Goal: Information Seeking & Learning: Learn about a topic

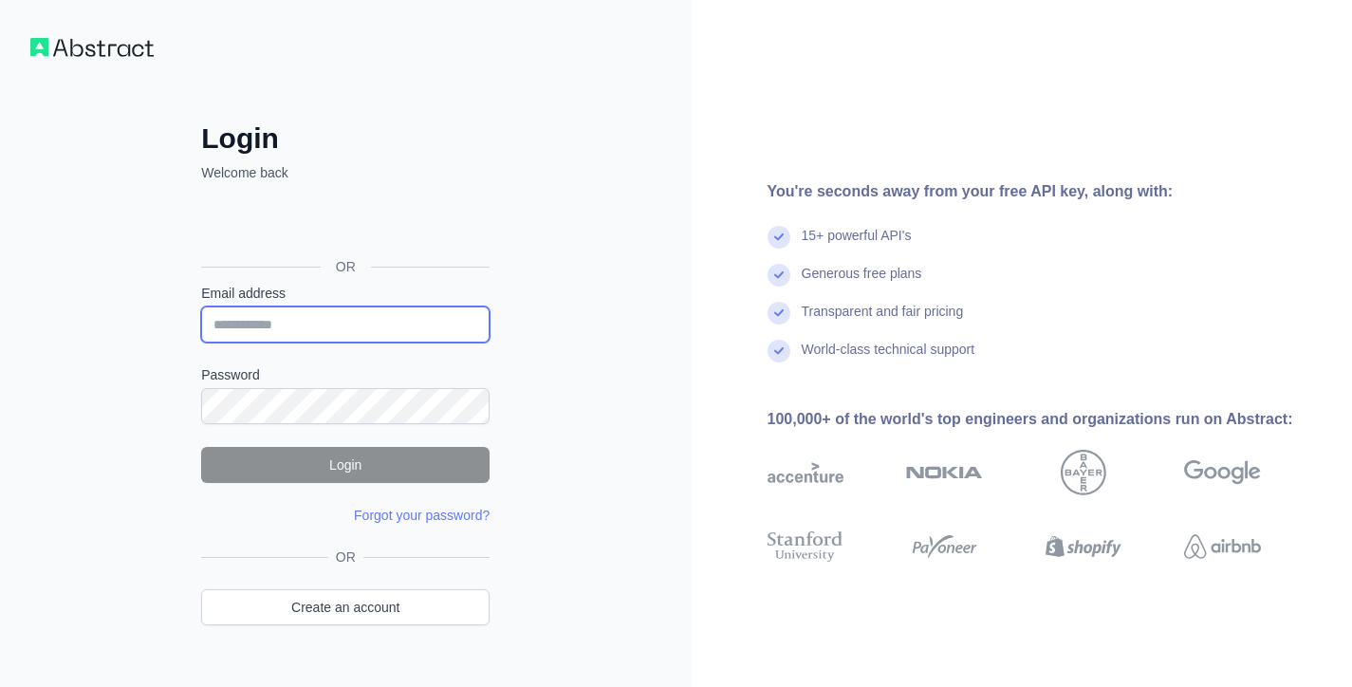
click at [308, 332] on input "Email address" at bounding box center [345, 325] width 289 height 36
paste input "**********"
type input "**********"
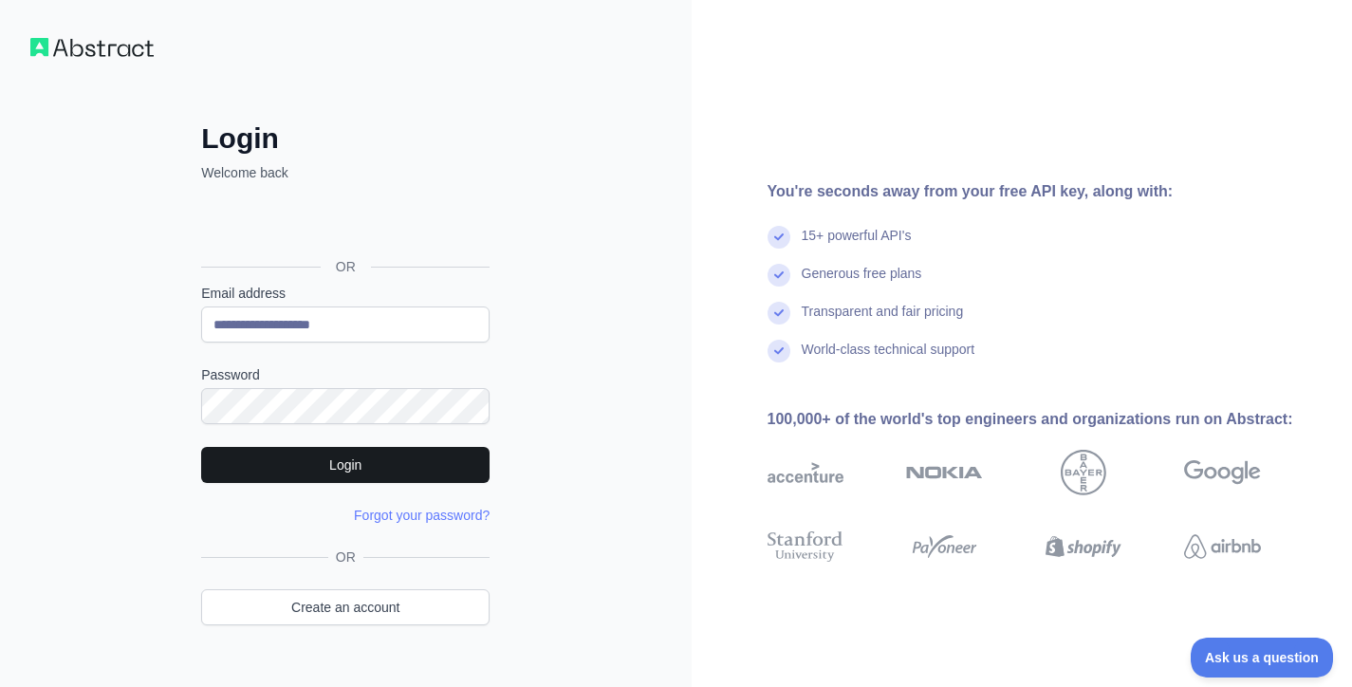
click at [382, 472] on button "Login" at bounding box center [345, 465] width 289 height 36
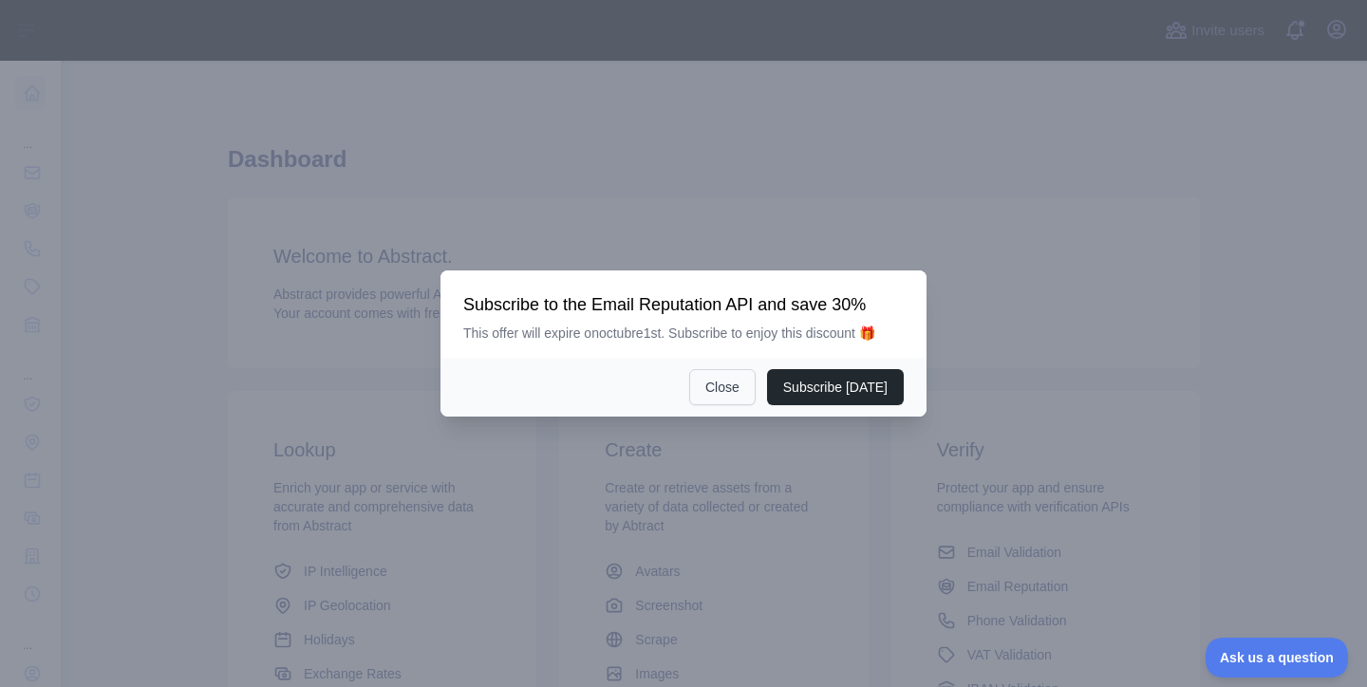
click at [728, 394] on button "Close" at bounding box center [722, 387] width 66 height 36
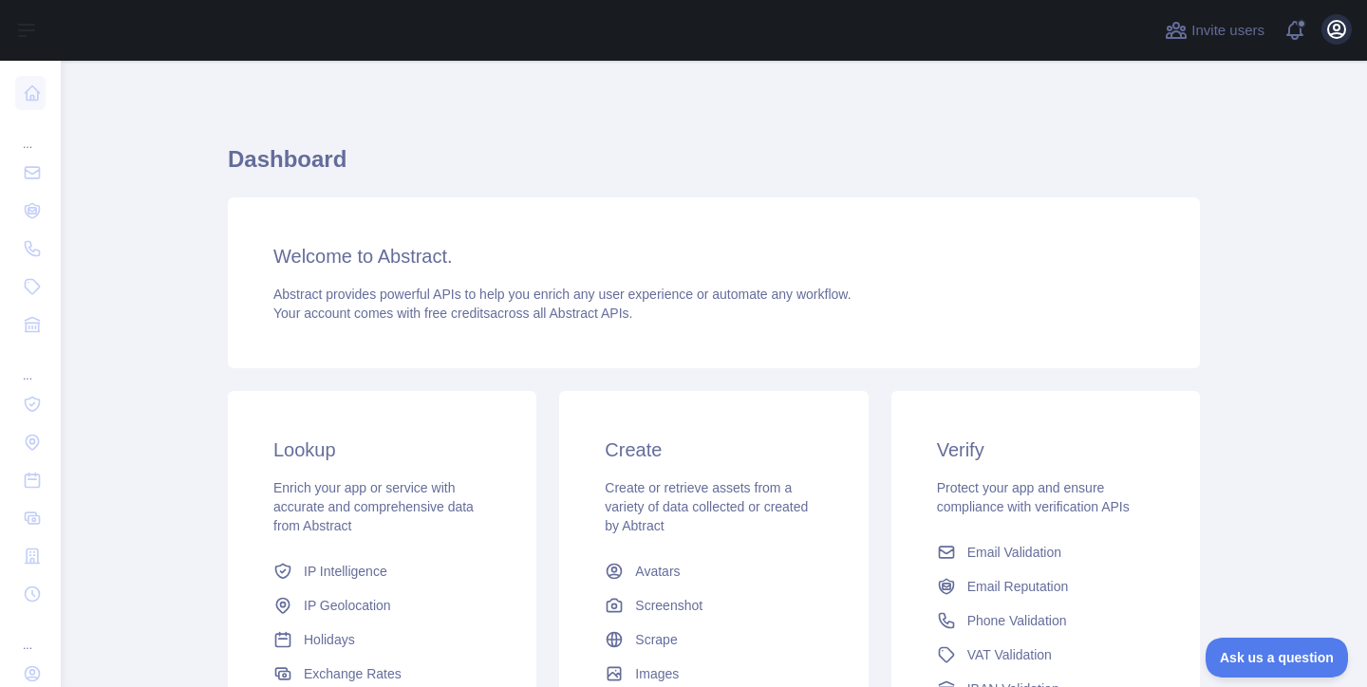
click at [1340, 36] on icon "button" at bounding box center [1336, 29] width 17 height 17
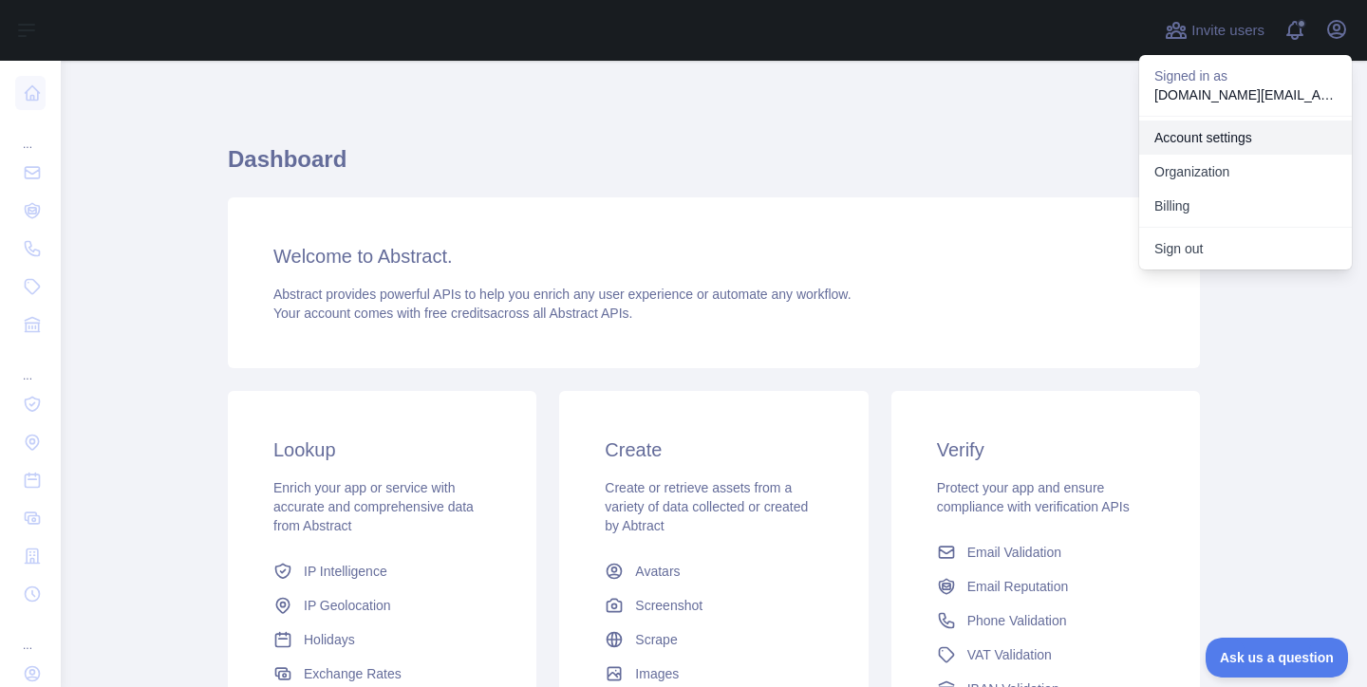
click at [1248, 142] on link "Account settings" at bounding box center [1245, 138] width 213 height 34
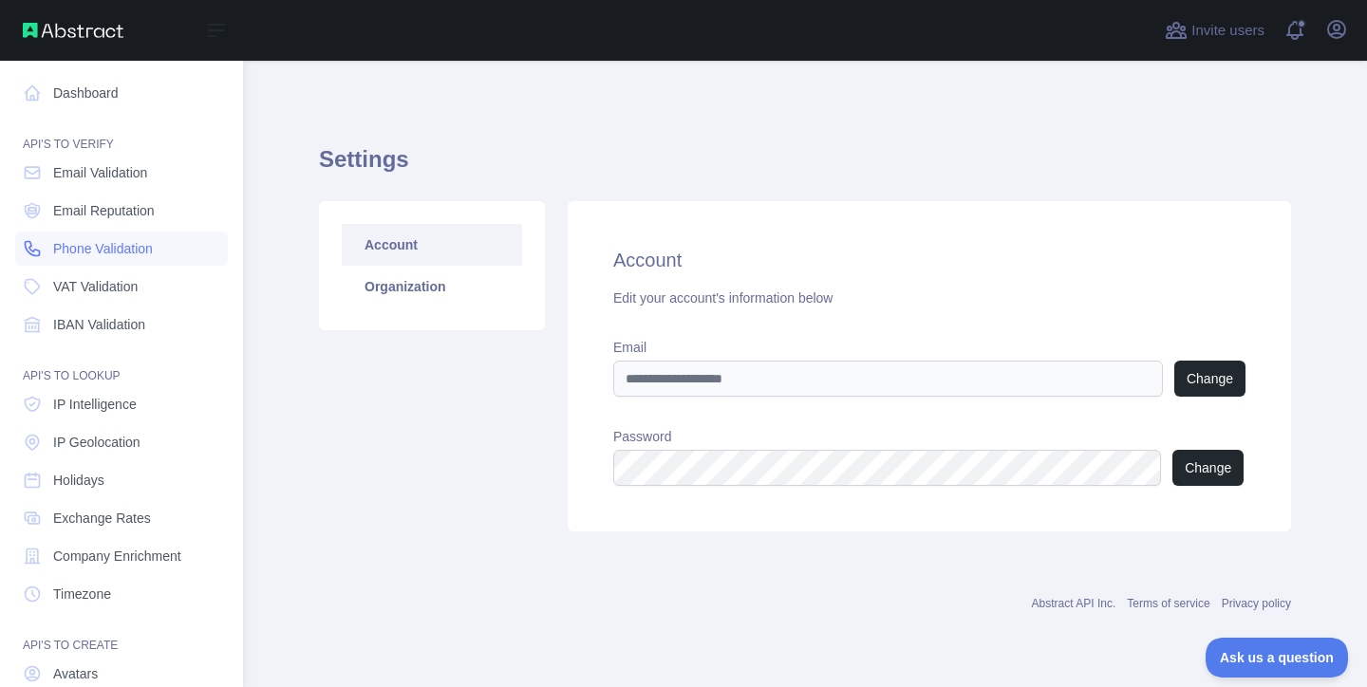
click at [153, 252] on span "Phone Validation" at bounding box center [103, 248] width 100 height 19
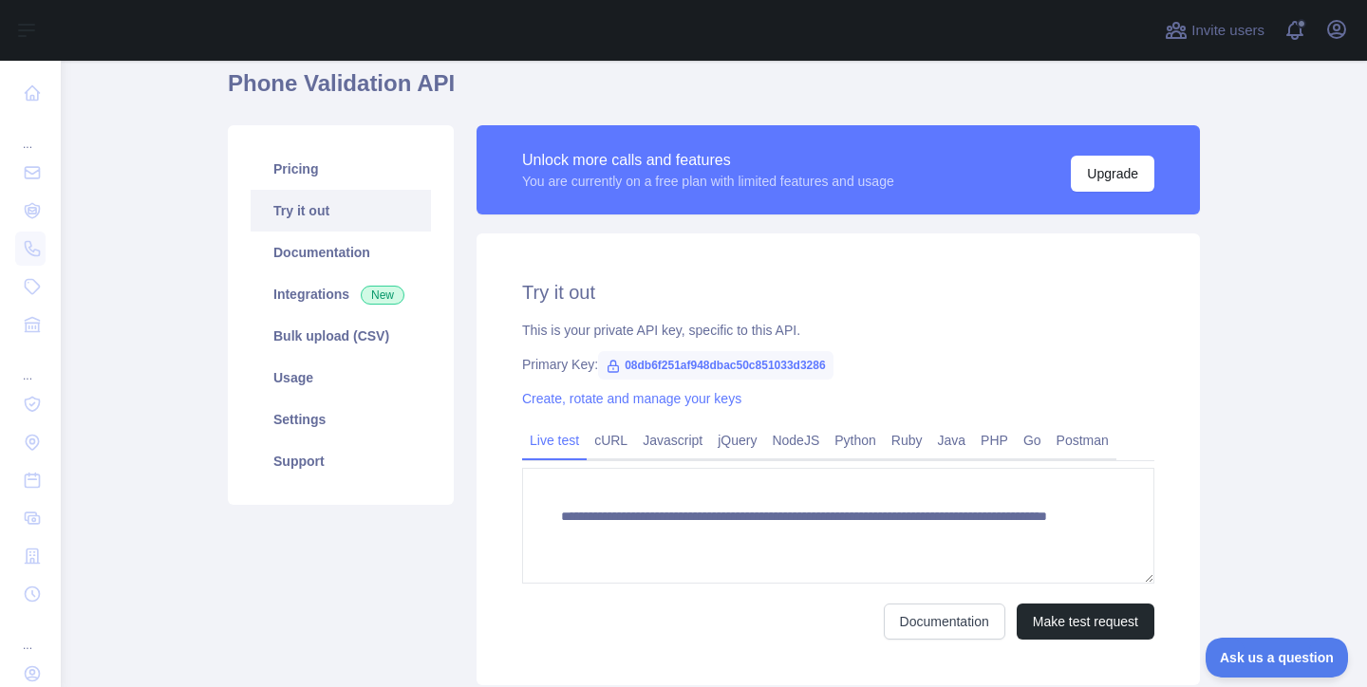
scroll to position [161, 0]
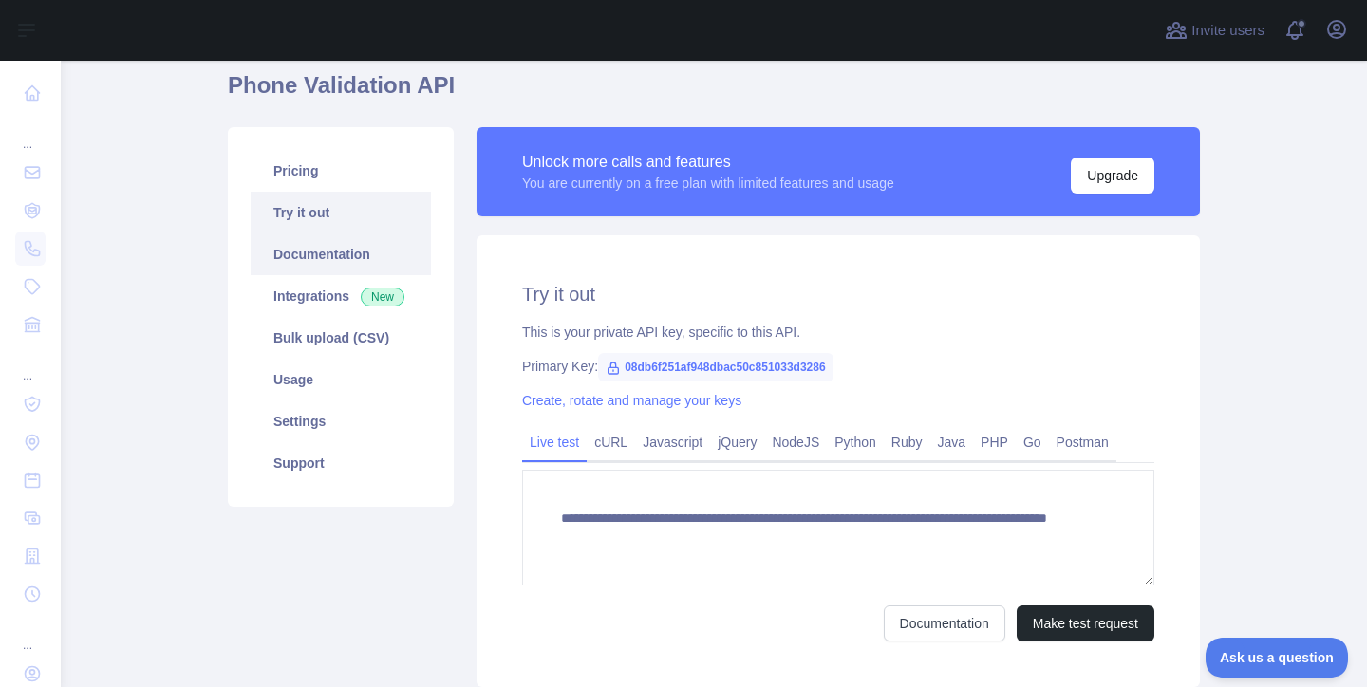
click at [366, 271] on link "Documentation" at bounding box center [341, 254] width 180 height 42
click at [855, 435] on link "Python" at bounding box center [855, 442] width 57 height 30
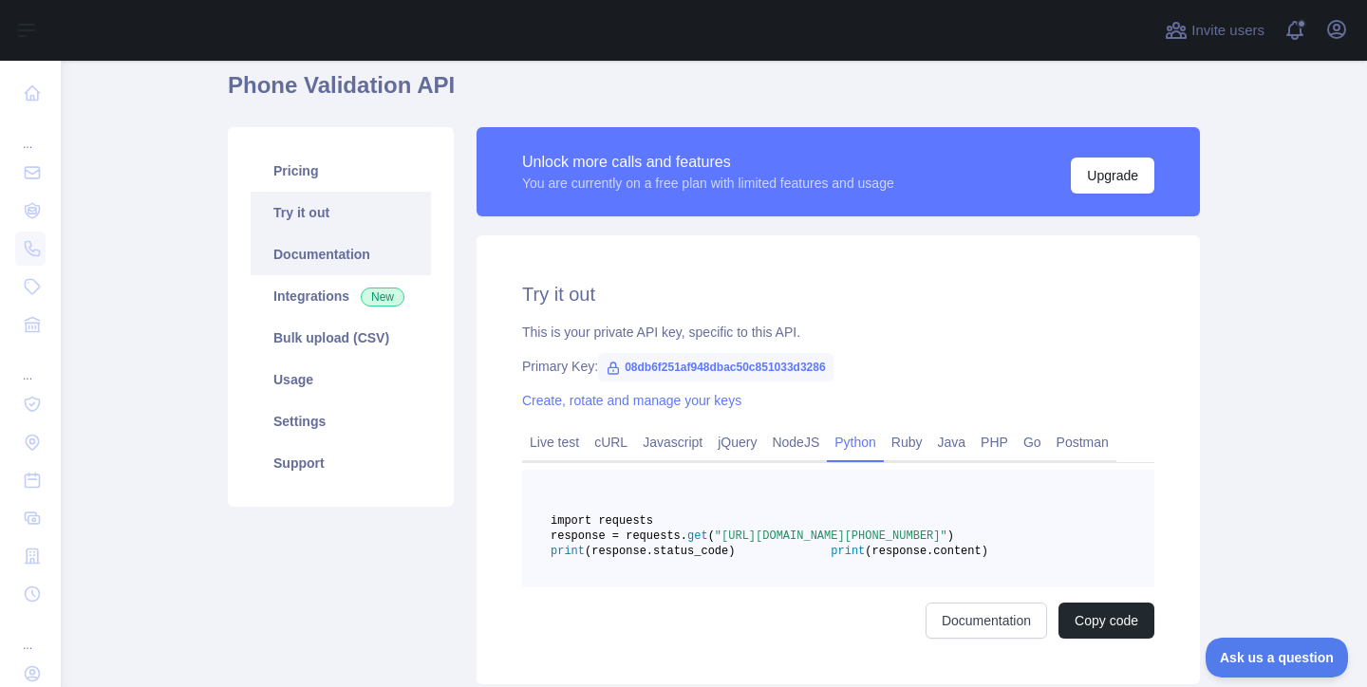
click at [365, 257] on link "Documentation" at bounding box center [341, 254] width 180 height 42
click at [299, 383] on link "Usage" at bounding box center [341, 380] width 180 height 42
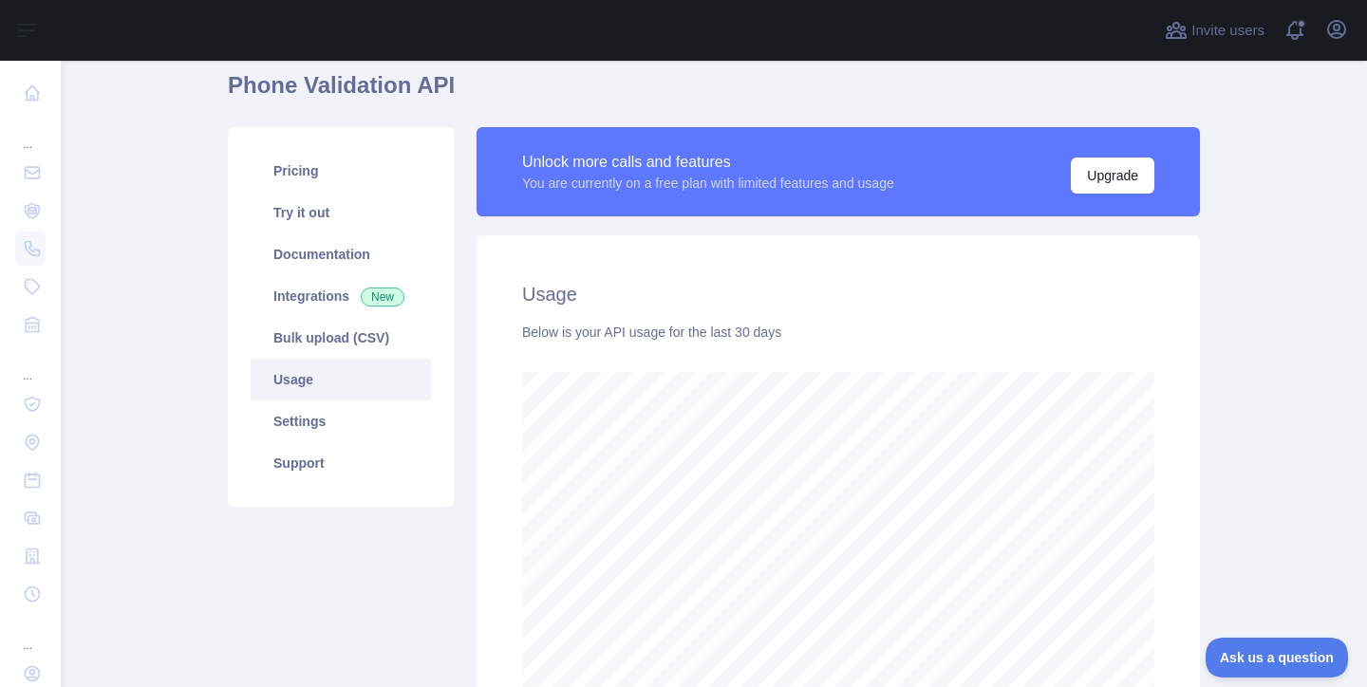
scroll to position [626, 1292]
click at [312, 427] on link "Settings" at bounding box center [341, 422] width 180 height 42
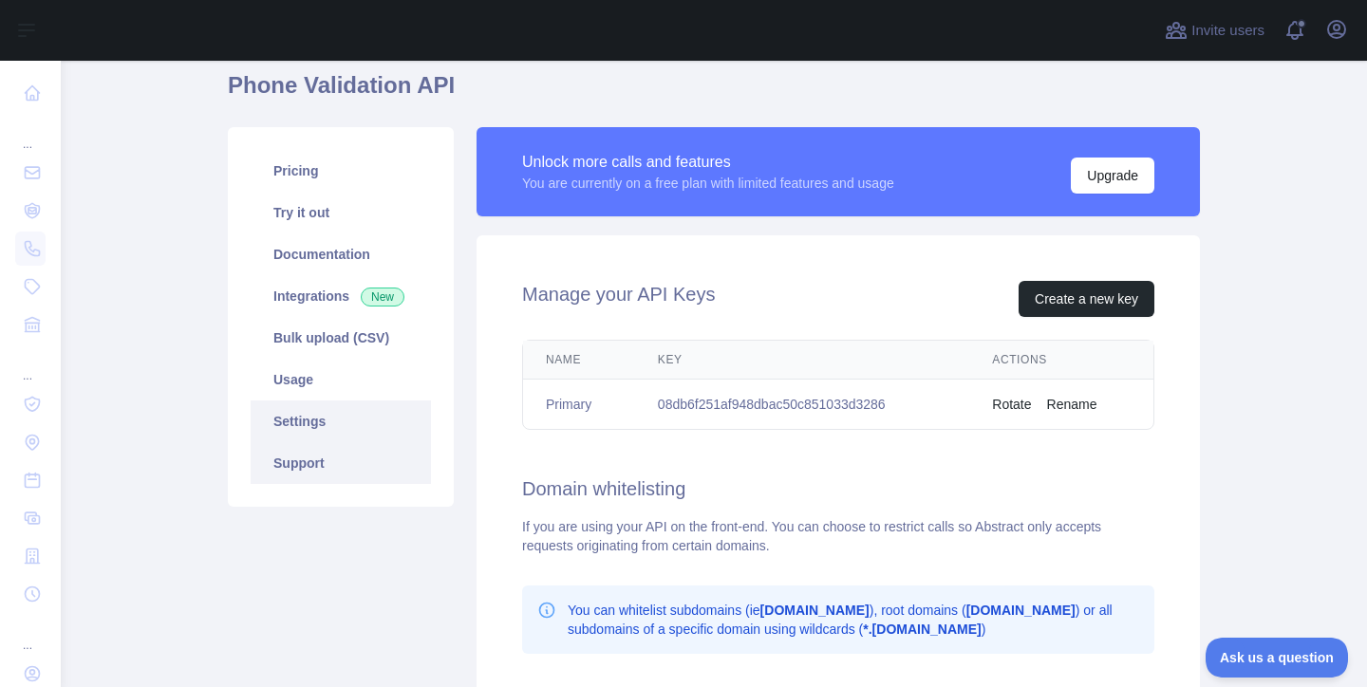
click at [316, 459] on link "Support" at bounding box center [341, 463] width 180 height 42
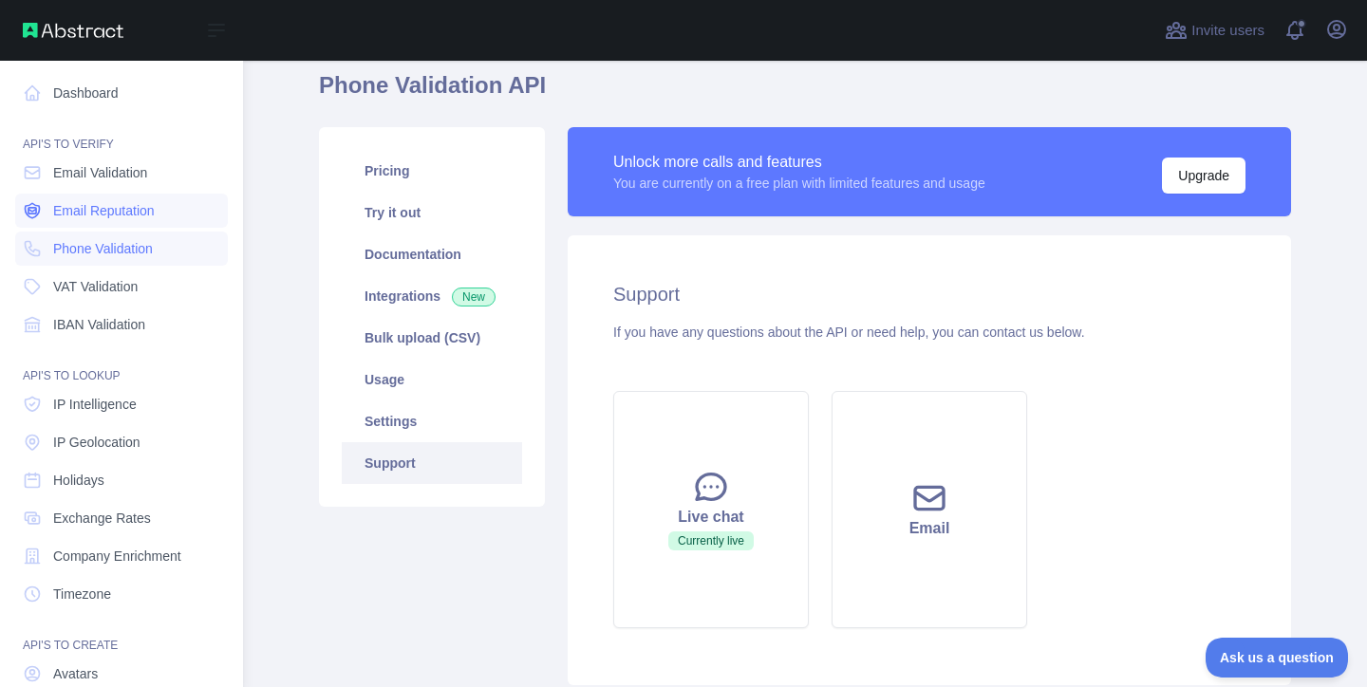
click at [177, 204] on link "Email Reputation" at bounding box center [121, 211] width 213 height 34
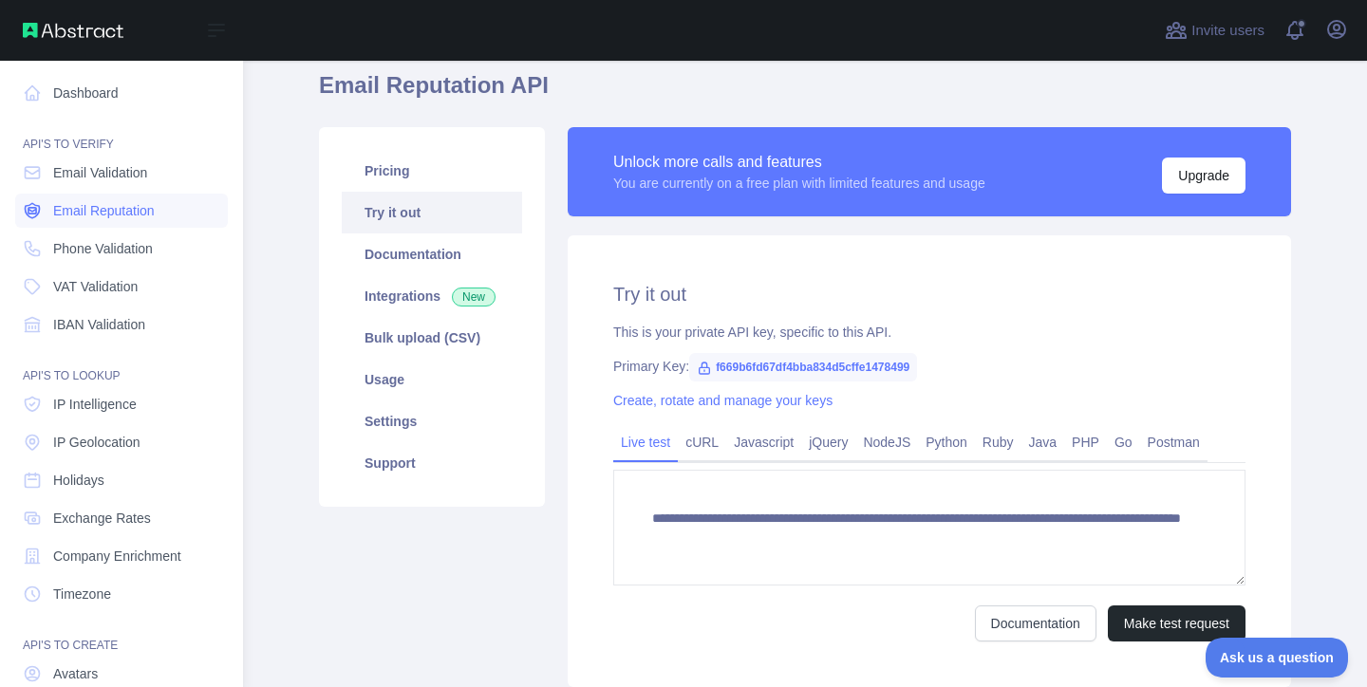
scroll to position [121, 0]
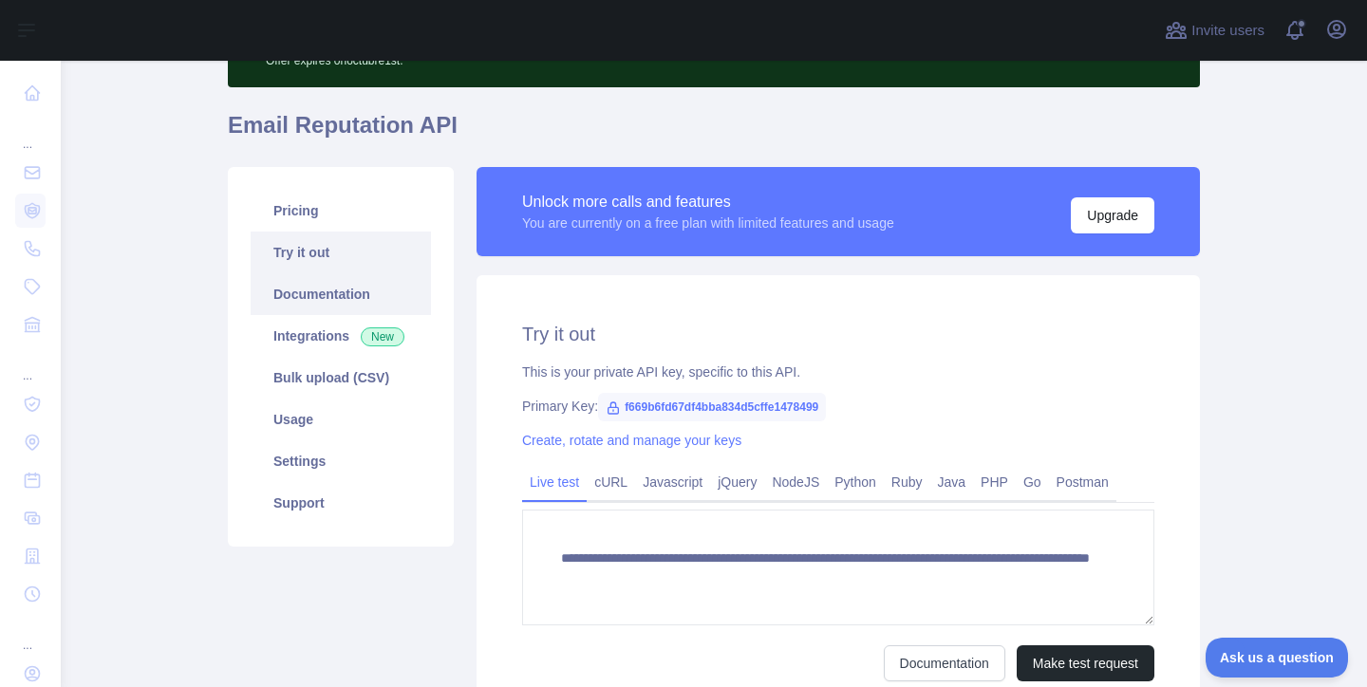
click at [364, 298] on link "Documentation" at bounding box center [341, 294] width 180 height 42
